Goal: Communication & Community: Answer question/provide support

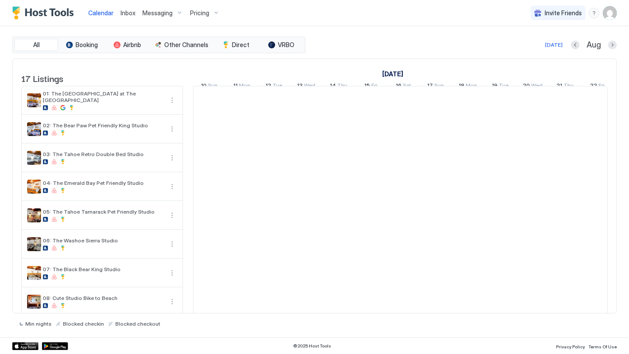
scroll to position [0, 485]
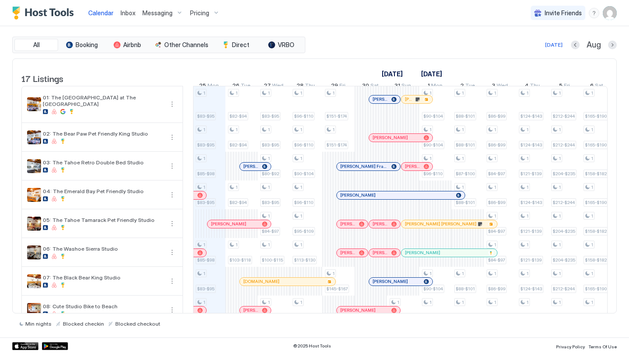
click at [131, 17] on link "Inbox" at bounding box center [127, 12] width 15 height 9
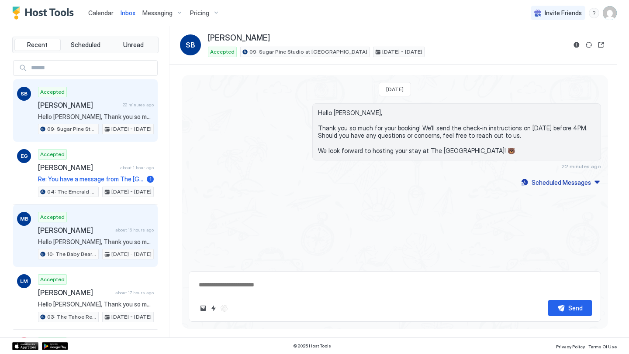
click at [86, 227] on span "[PERSON_NAME]" at bounding box center [75, 230] width 74 height 9
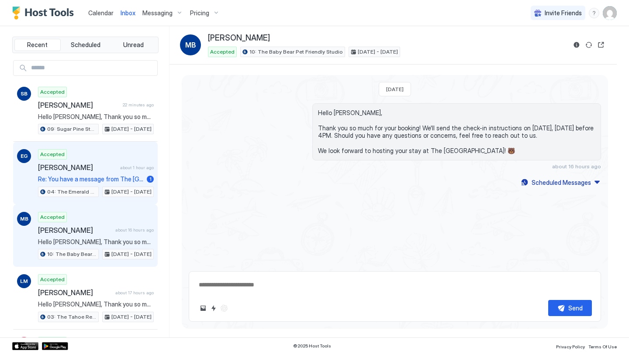
click at [96, 180] on span "Re: You have a message from The [GEOGRAPHIC_DATA] Plan gas changed slightly, an…" at bounding box center [90, 180] width 105 height 8
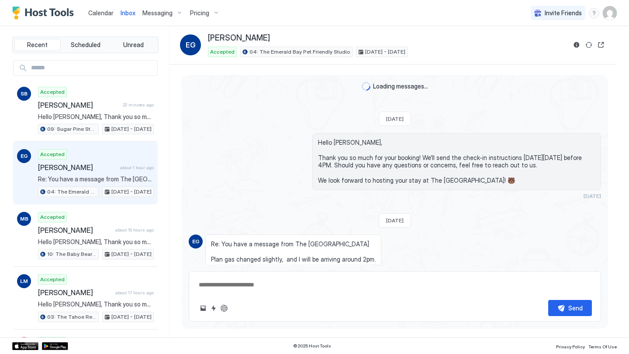
scroll to position [78, 0]
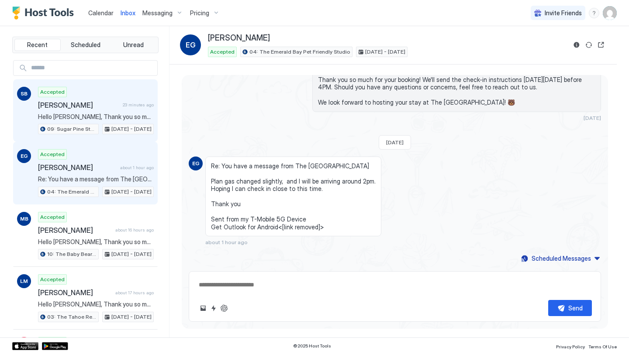
click at [107, 115] on span "Hello [PERSON_NAME], Thank you so much for your booking! We'll send the check-i…" at bounding box center [96, 117] width 116 height 8
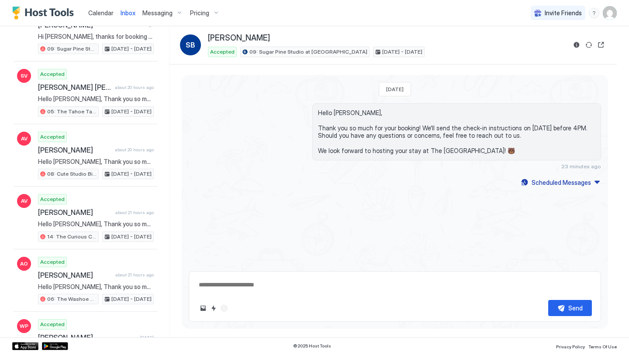
scroll to position [582, 0]
type textarea "*"
